Goal: Find specific page/section: Find specific page/section

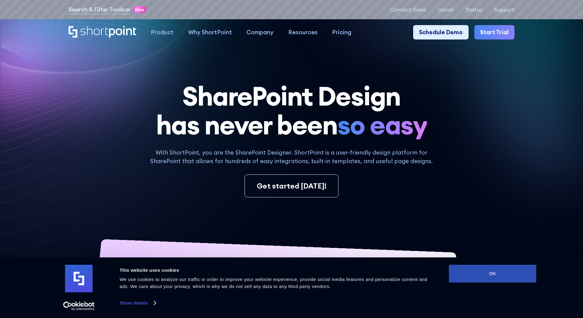
click at [478, 271] on button "OK" at bounding box center [493, 274] width 88 height 18
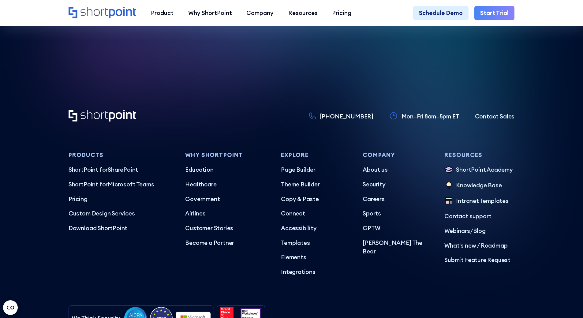
scroll to position [3589, 0]
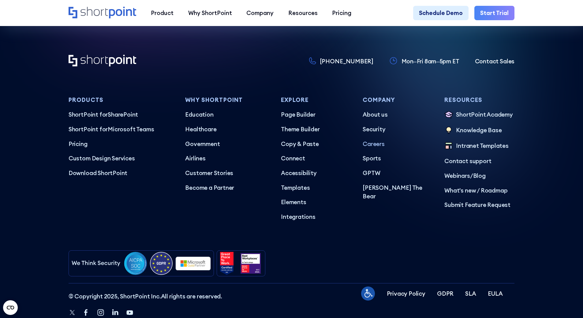
click at [379, 148] on p "Careers" at bounding box center [398, 144] width 70 height 9
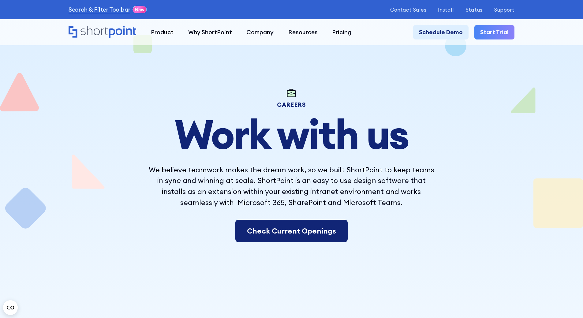
click at [299, 233] on link "Check Current Openings" at bounding box center [291, 231] width 112 height 23
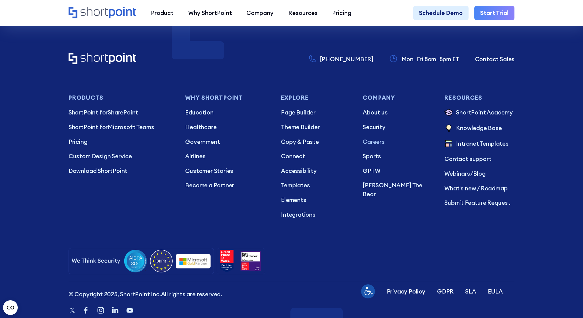
scroll to position [4590, 0]
